Goal: Information Seeking & Learning: Learn about a topic

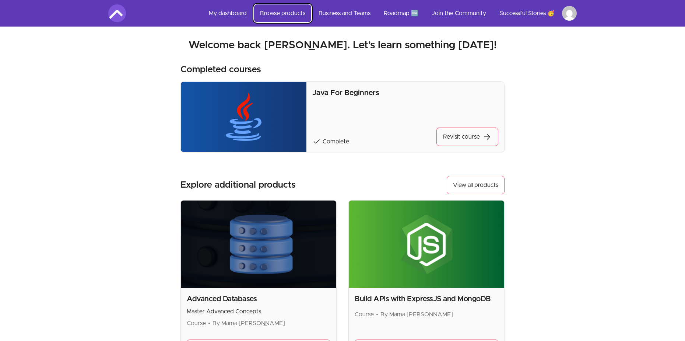
click at [266, 15] on link "Browse products" at bounding box center [282, 13] width 57 height 18
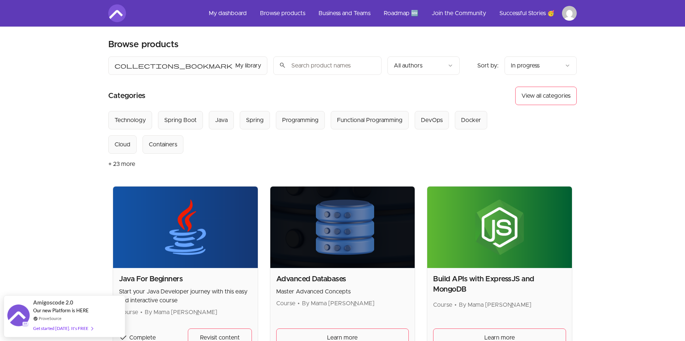
click at [343, 67] on input "search" at bounding box center [327, 65] width 108 height 18
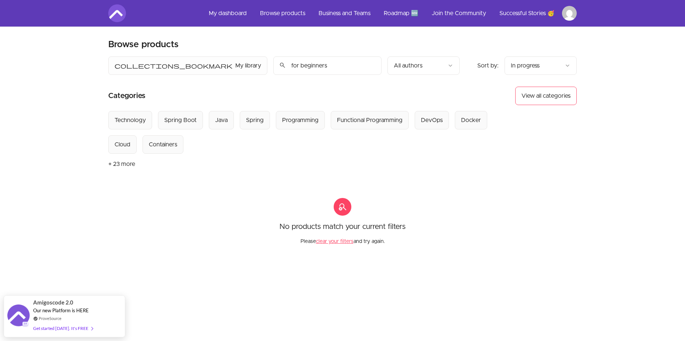
type input "for beginners"
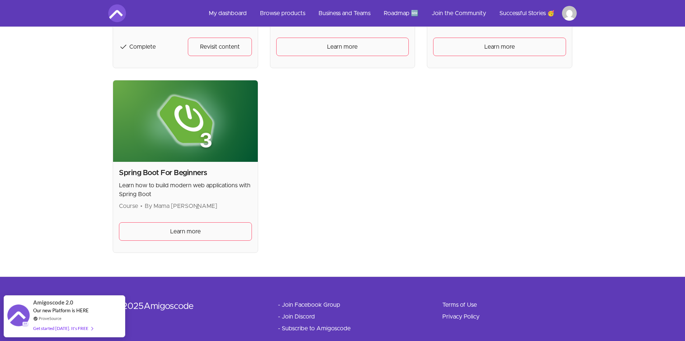
scroll to position [295, 0]
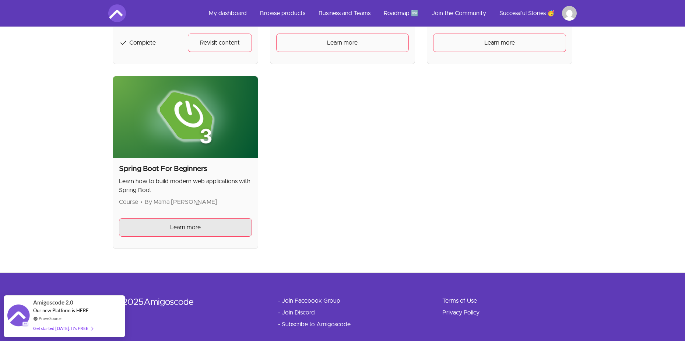
click at [202, 225] on link "Learn more" at bounding box center [185, 227] width 133 height 18
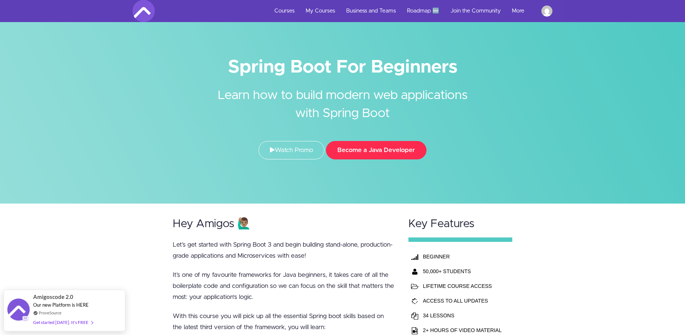
click at [377, 158] on button "Become a Java Developer" at bounding box center [376, 150] width 101 height 18
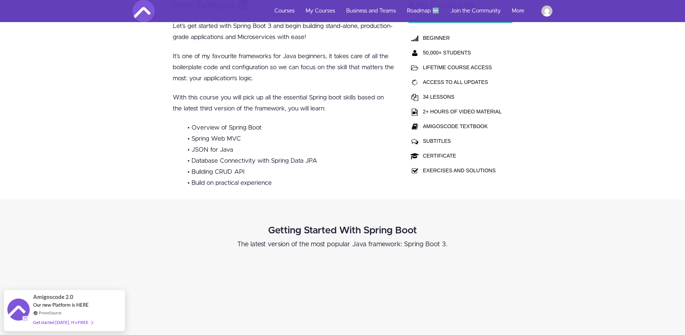
scroll to position [221, 0]
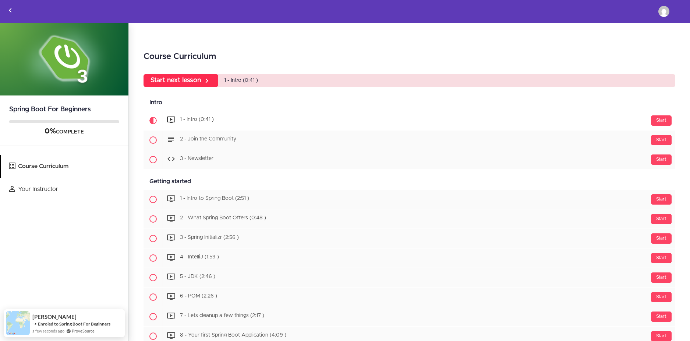
click at [203, 81] on link "Start next lesson" at bounding box center [181, 80] width 75 height 13
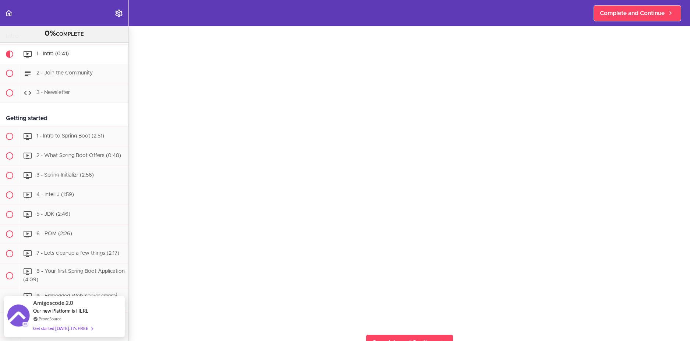
scroll to position [110, 0]
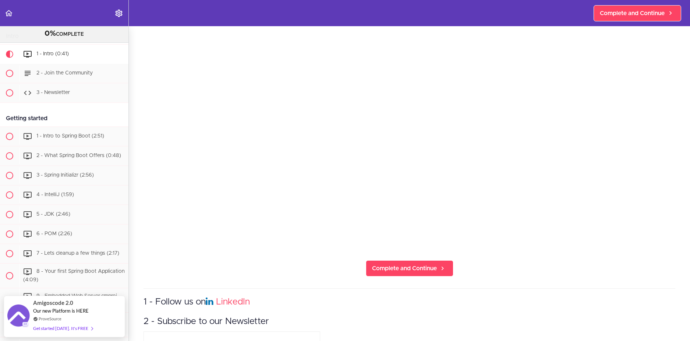
click at [392, 281] on section "Spring Boot For Beginners 0% COMPLETE Intro 1 - Intro (0:41) 2 - Join the Commu…" at bounding box center [345, 183] width 690 height 314
click at [385, 267] on span "Complete and Continue" at bounding box center [404, 268] width 65 height 9
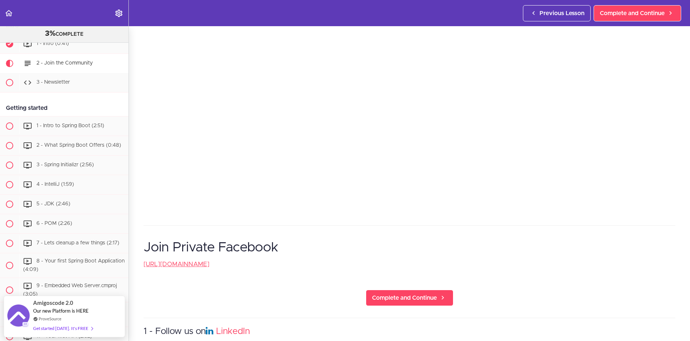
scroll to position [147, 0]
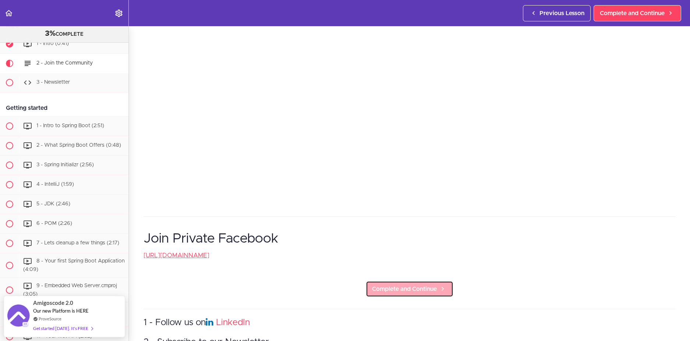
click at [401, 293] on link "Complete and Continue" at bounding box center [410, 289] width 88 height 16
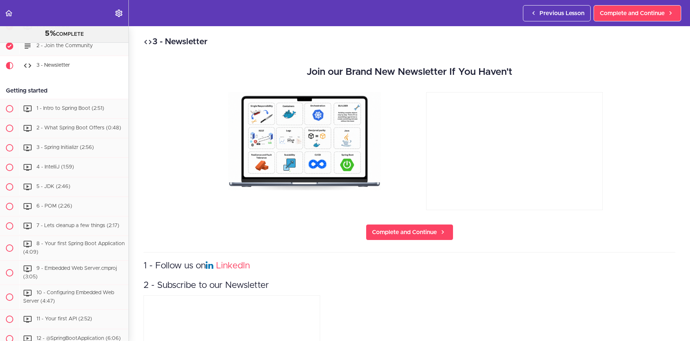
scroll to position [78, 0]
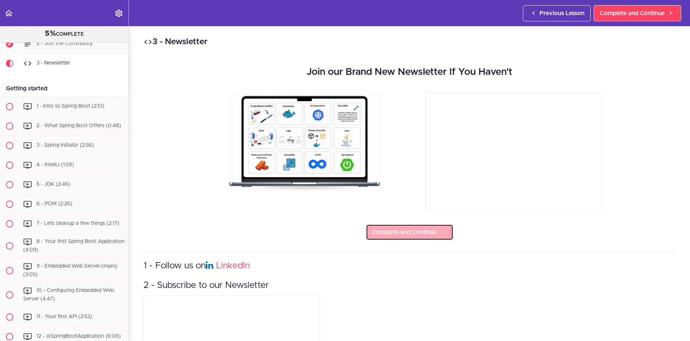
click at [398, 237] on link "Complete and Continue" at bounding box center [410, 232] width 88 height 16
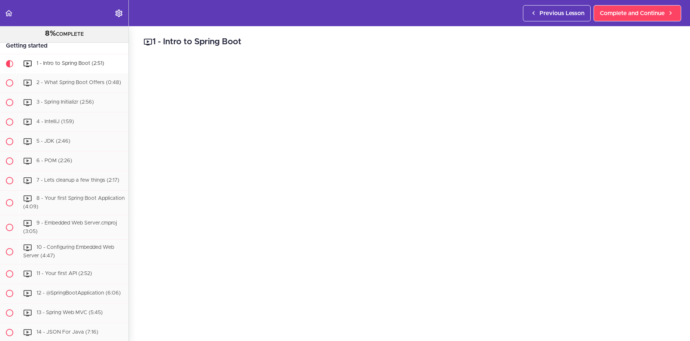
scroll to position [122, 0]
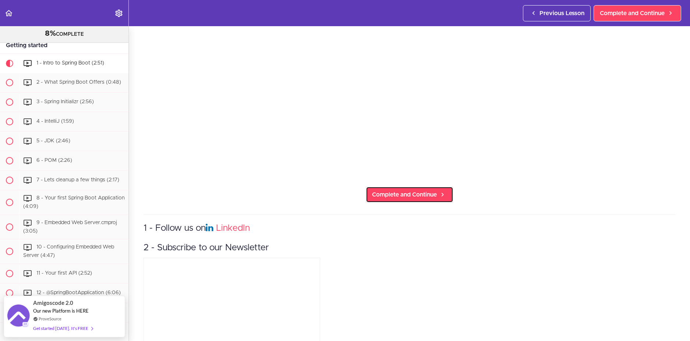
drag, startPoint x: 383, startPoint y: 191, endPoint x: 402, endPoint y: 248, distance: 60.2
click at [382, 190] on span "Complete and Continue" at bounding box center [404, 194] width 65 height 9
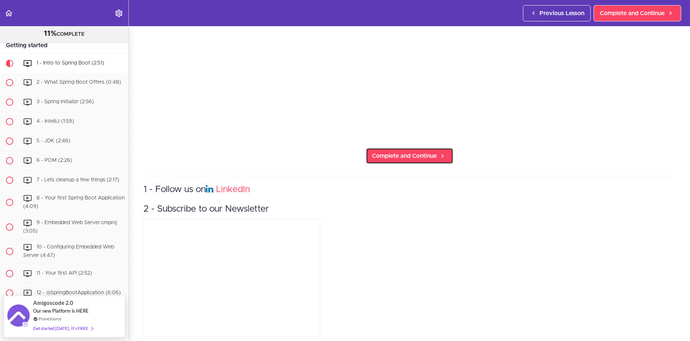
scroll to position [231, 0]
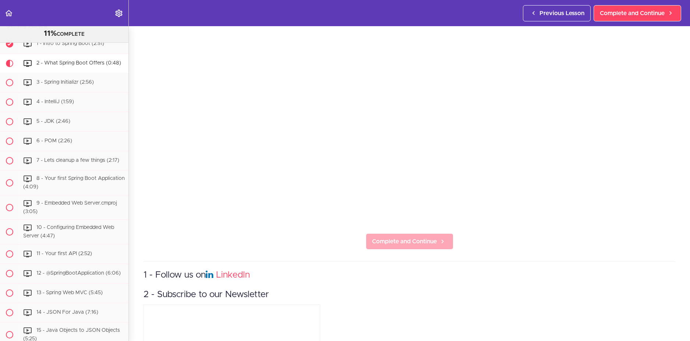
scroll to position [147, 0]
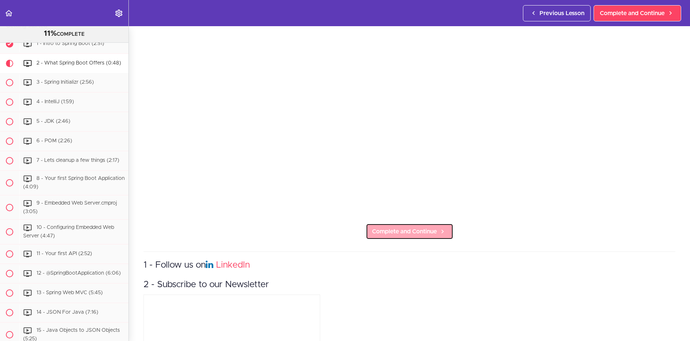
click at [394, 223] on link "Complete and Continue" at bounding box center [410, 231] width 88 height 16
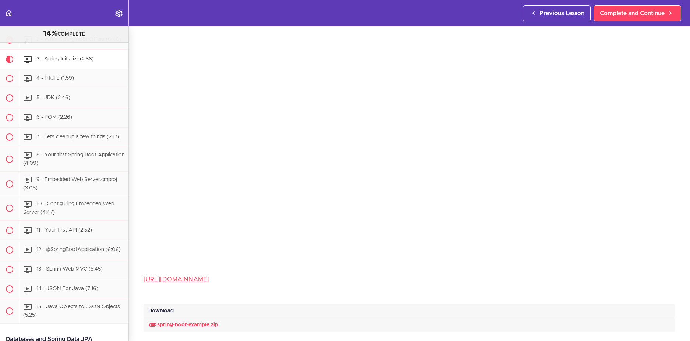
scroll to position [166, 0]
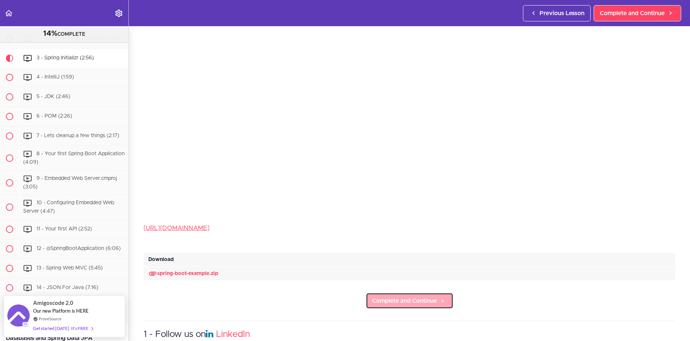
click at [414, 298] on span "Complete and Continue" at bounding box center [404, 300] width 65 height 9
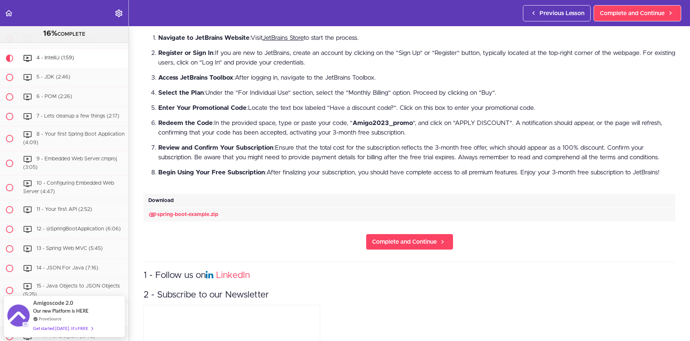
scroll to position [450, 0]
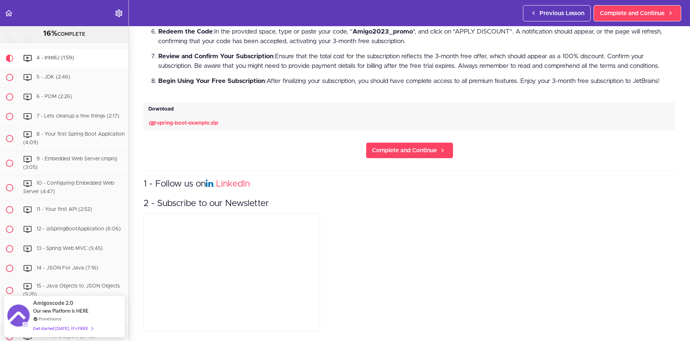
click at [387, 158] on section "Spring Boot For Beginners 16% COMPLETE Intro 1 - Intro (0:41) 2 - Join the Comm…" at bounding box center [345, 183] width 690 height 314
click at [384, 149] on span "Complete and Continue" at bounding box center [404, 150] width 65 height 9
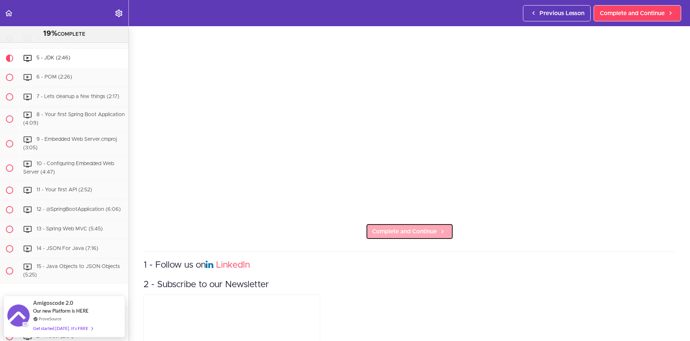
click at [384, 232] on span "Complete and Continue" at bounding box center [404, 231] width 65 height 9
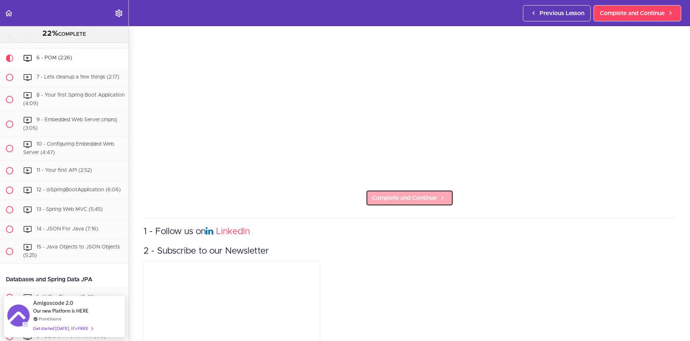
click at [390, 200] on link "Complete and Continue" at bounding box center [410, 198] width 88 height 16
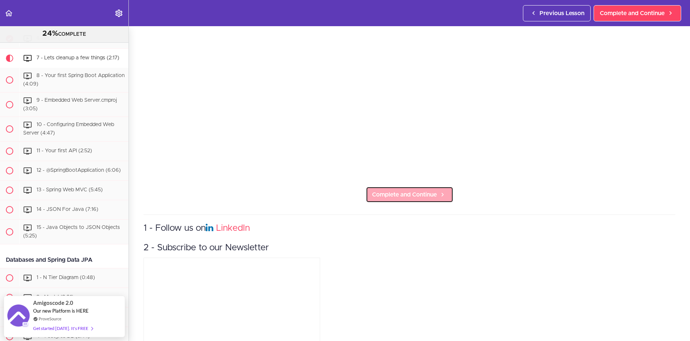
click at [391, 193] on span "Complete and Continue" at bounding box center [404, 194] width 65 height 9
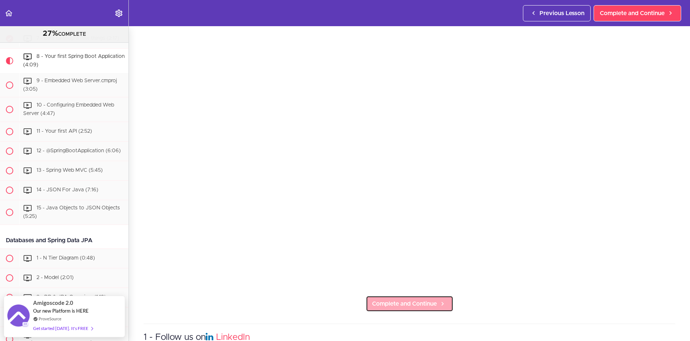
click at [405, 295] on link "Complete and Continue" at bounding box center [410, 303] width 88 height 16
click at [407, 295] on link "Complete and Continue" at bounding box center [410, 303] width 88 height 16
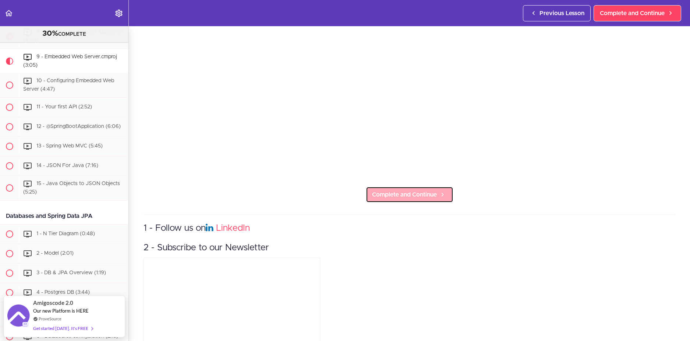
click at [383, 196] on link "Complete and Continue" at bounding box center [410, 194] width 88 height 16
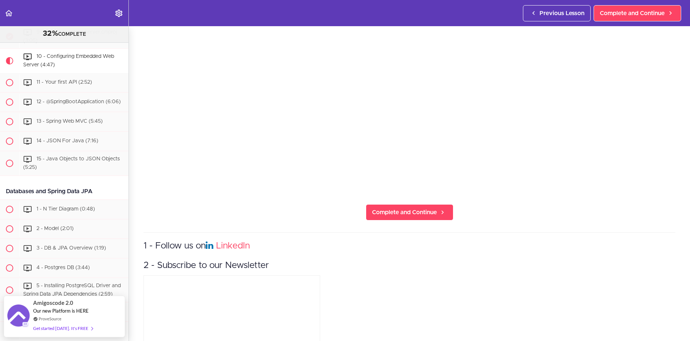
click at [391, 197] on section "Spring Boot For Beginners 32% COMPLETE Intro 1 - Intro (0:41) 2 - Join the Comm…" at bounding box center [345, 183] width 690 height 314
click at [390, 204] on link "Complete and Continue" at bounding box center [410, 212] width 88 height 16
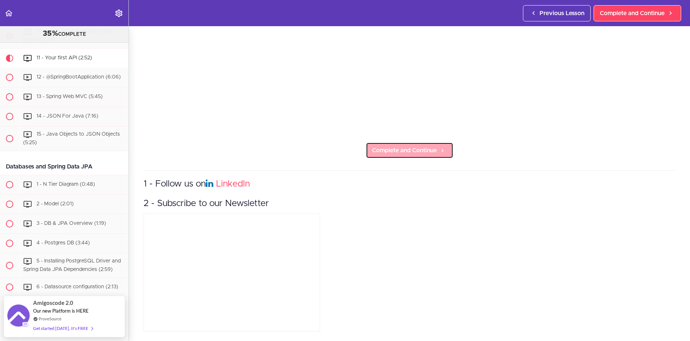
click at [421, 146] on span "Complete and Continue" at bounding box center [404, 150] width 65 height 9
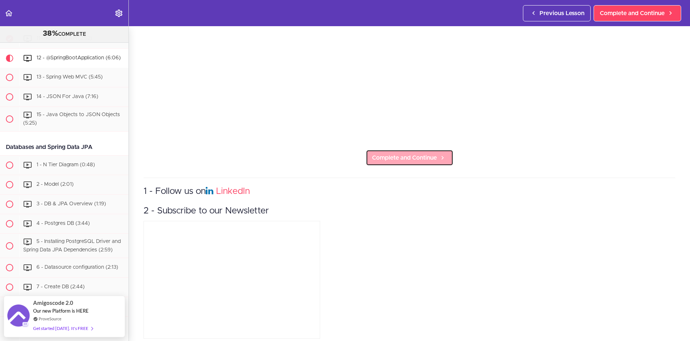
click at [405, 161] on link "Complete and Continue" at bounding box center [410, 157] width 88 height 16
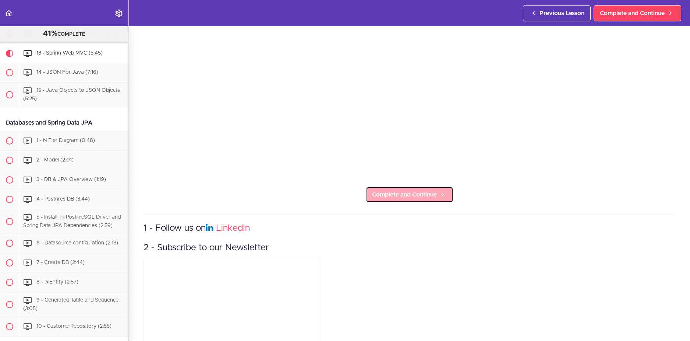
click at [411, 191] on span "Complete and Continue" at bounding box center [404, 194] width 65 height 9
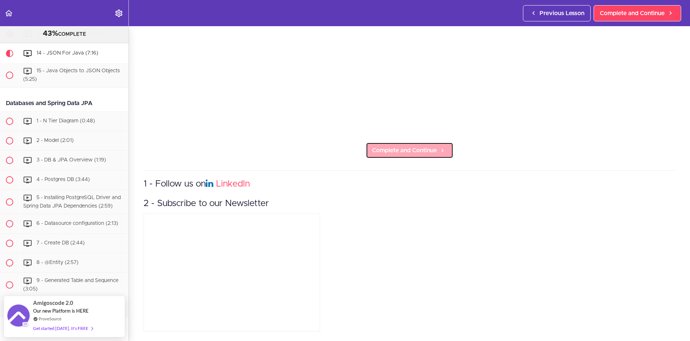
click at [392, 147] on span "Complete and Continue" at bounding box center [404, 150] width 65 height 9
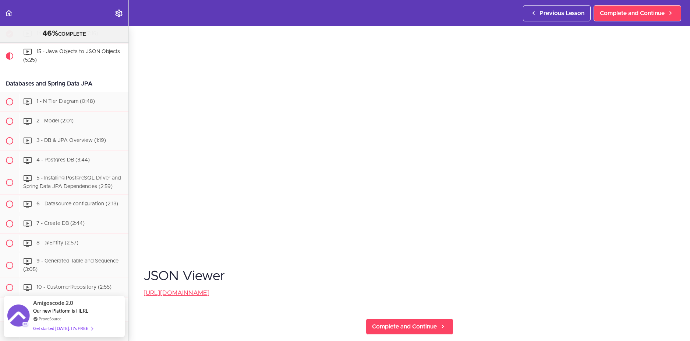
scroll to position [110, 0]
drag, startPoint x: 410, startPoint y: 311, endPoint x: 413, endPoint y: 318, distance: 7.7
click at [410, 312] on section "Spring Boot For Beginners 46% COMPLETE Intro 1 - Intro (0:41) 2 - Join the Comm…" at bounding box center [345, 183] width 690 height 314
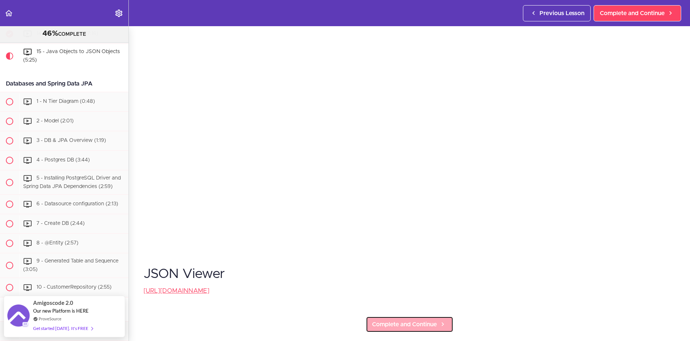
click at [413, 321] on span "Complete and Continue" at bounding box center [404, 324] width 65 height 9
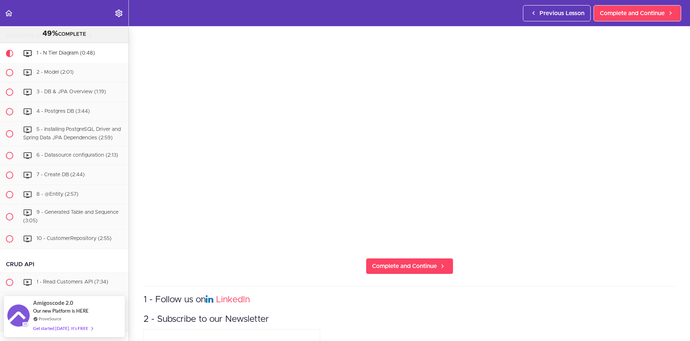
scroll to position [110, 0]
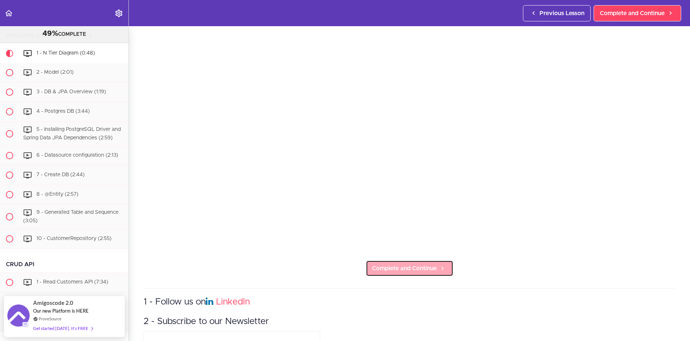
click at [380, 264] on span "Complete and Continue" at bounding box center [404, 268] width 65 height 9
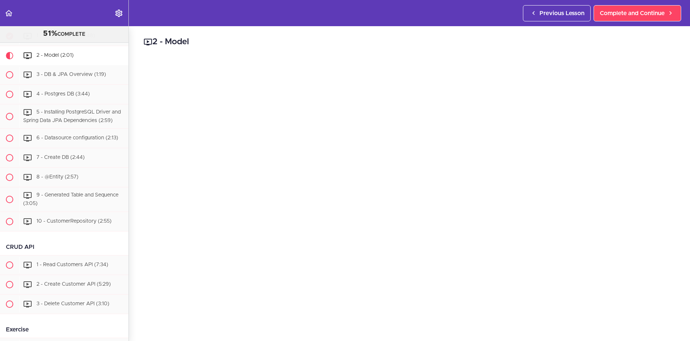
scroll to position [488, 0]
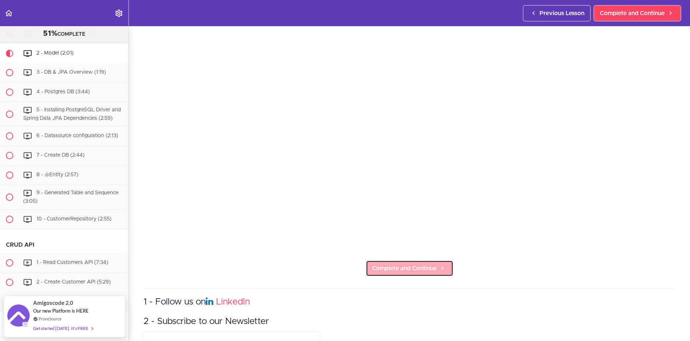
click at [401, 270] on link "Complete and Continue" at bounding box center [410, 268] width 88 height 16
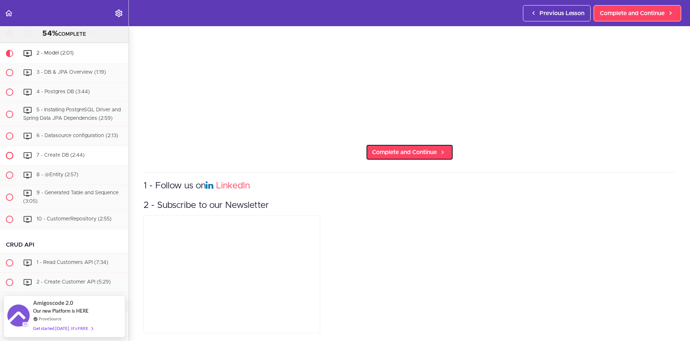
scroll to position [231, 0]
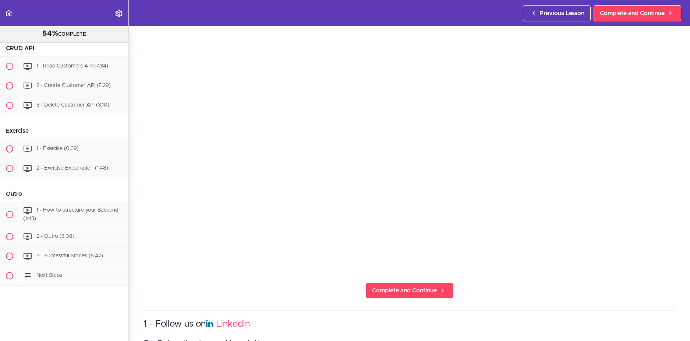
scroll to position [84, 0]
